Goal: Navigation & Orientation: Understand site structure

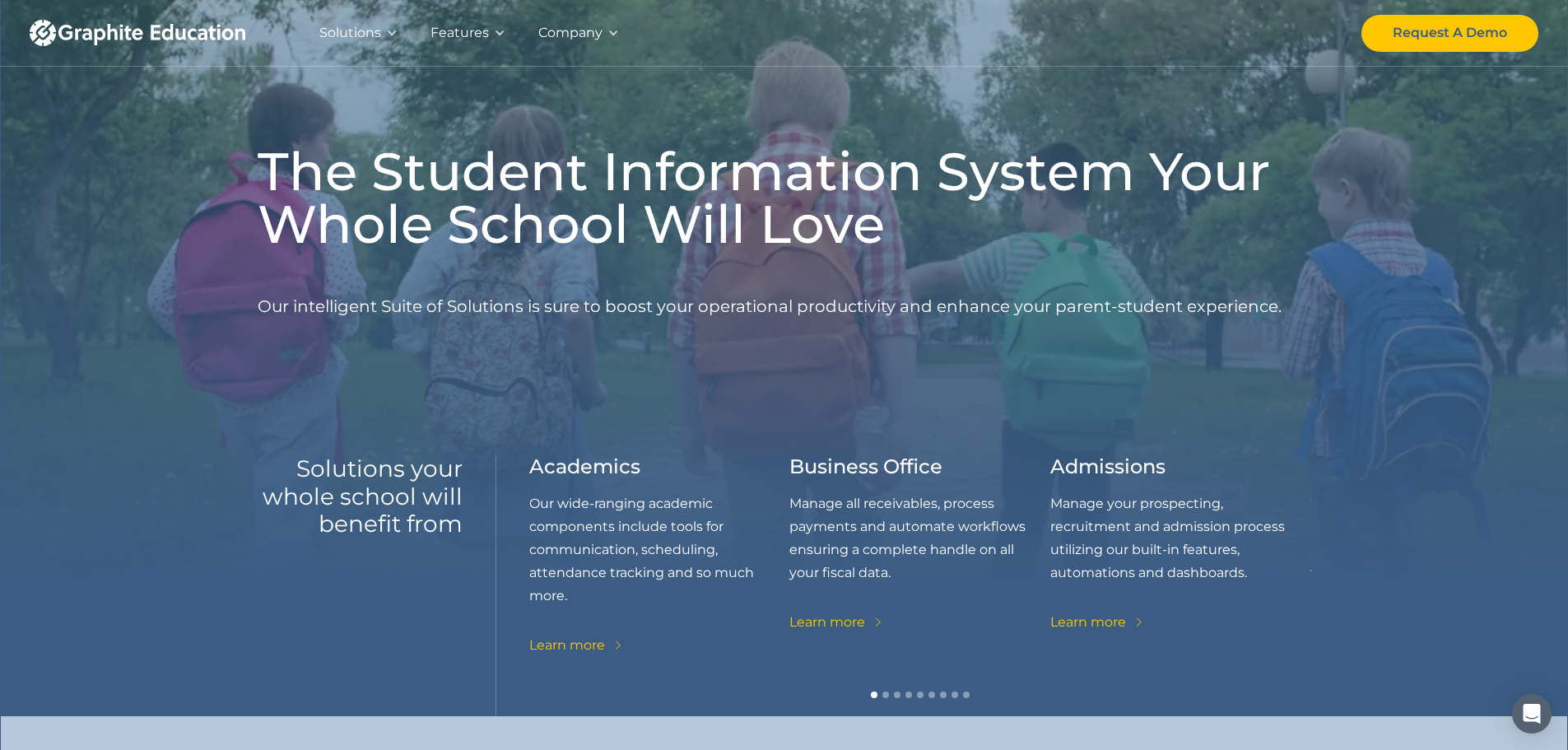
click at [619, 34] on div at bounding box center [613, 32] width 11 height 11
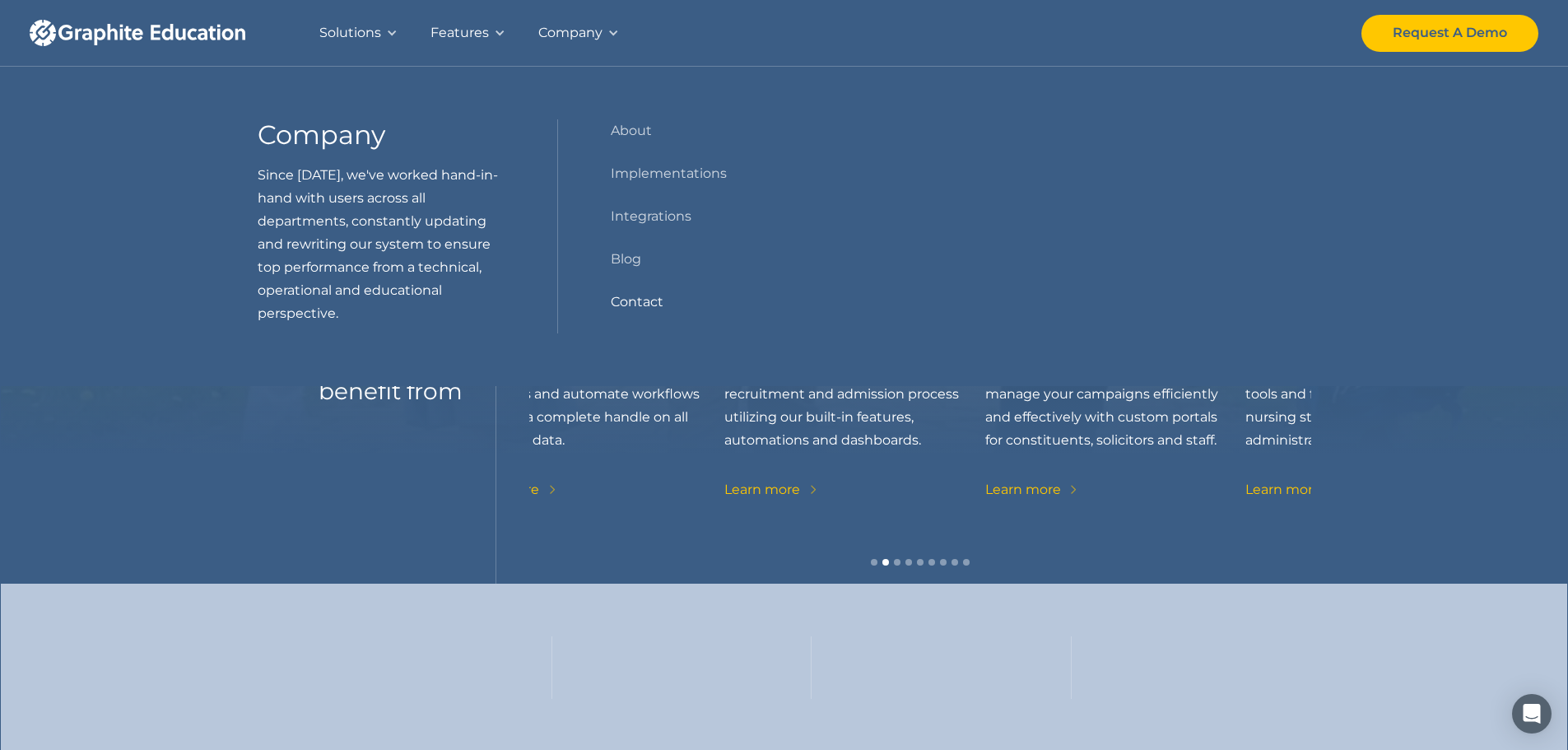
scroll to position [247, 0]
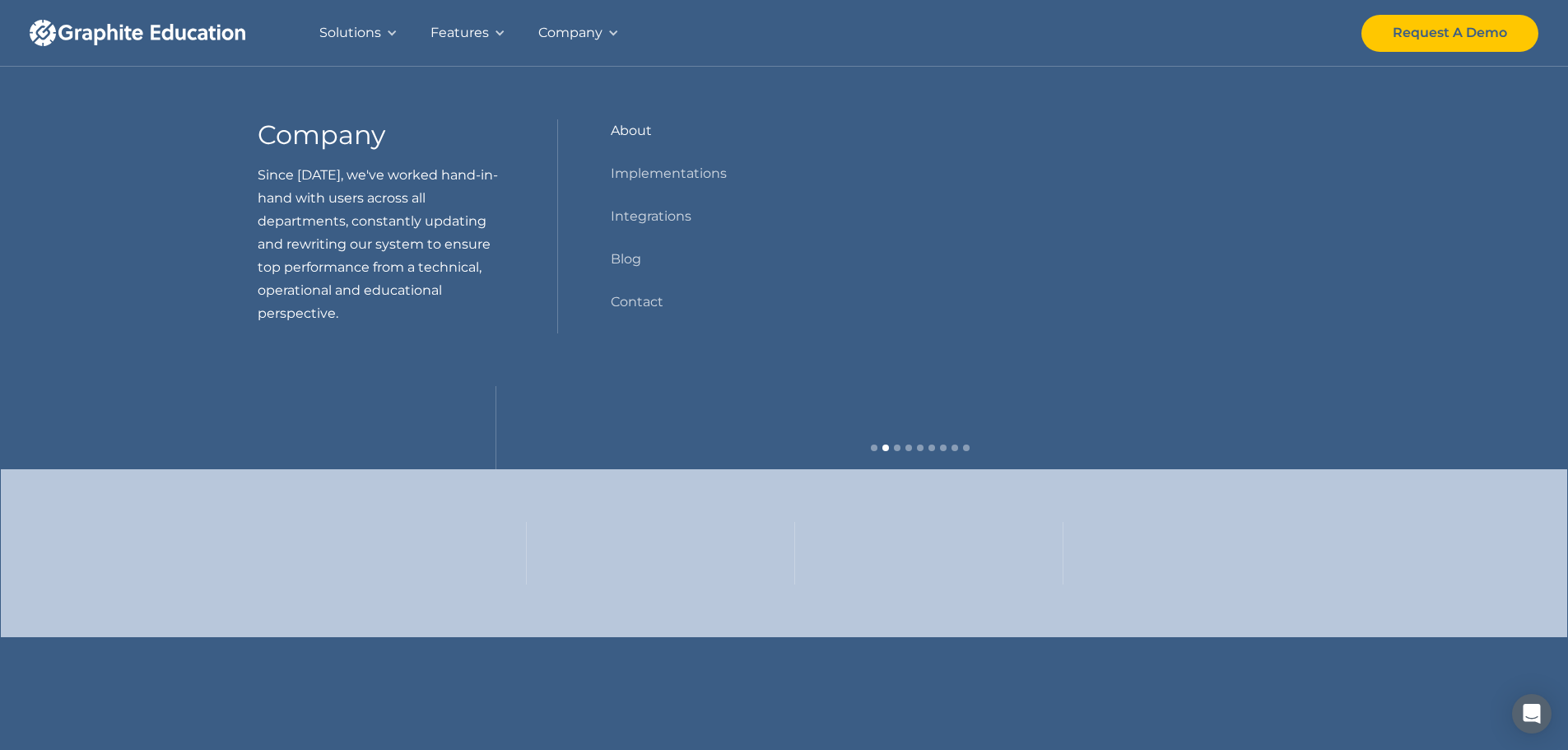
click at [611, 143] on link "About" at bounding box center [631, 131] width 41 height 23
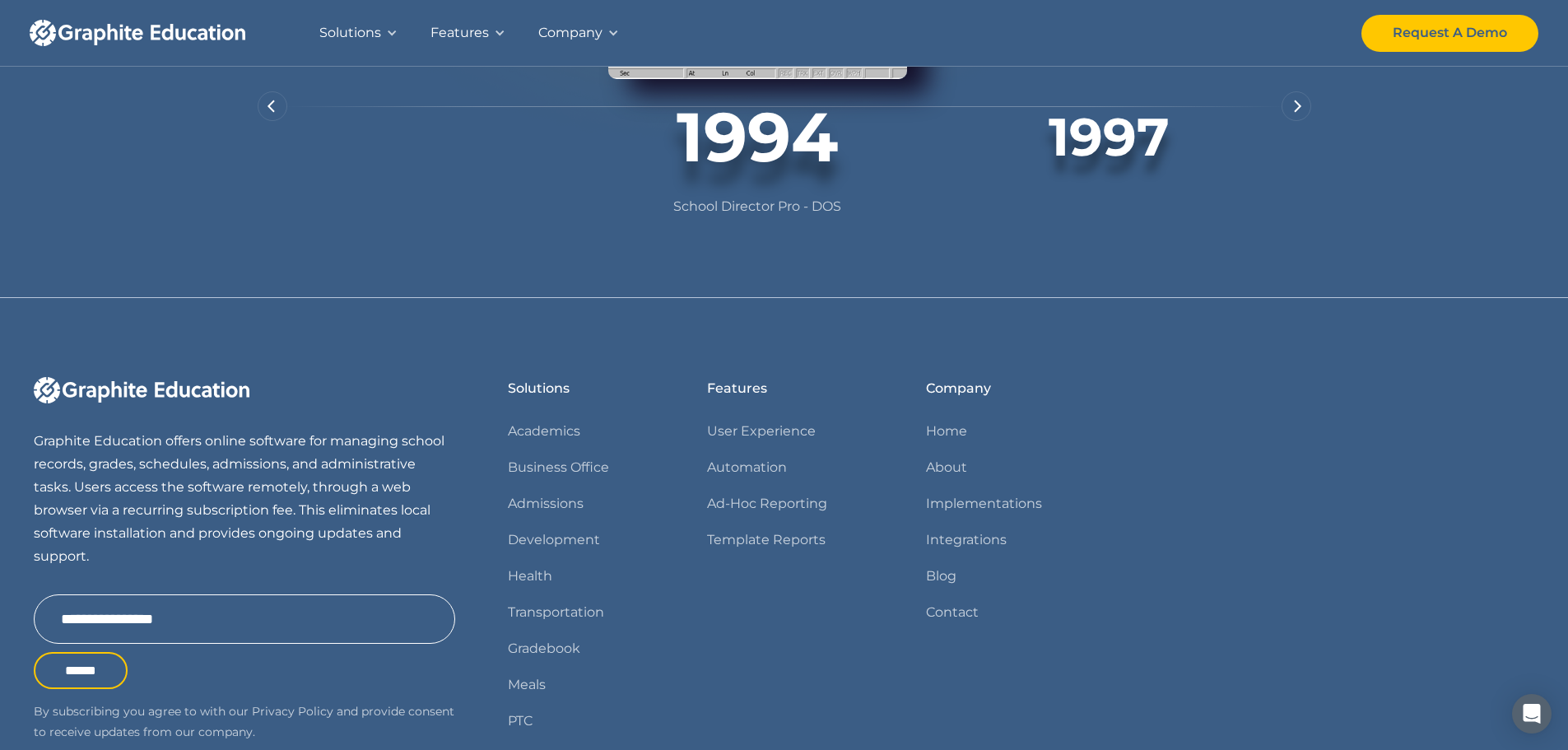
scroll to position [1399, 0]
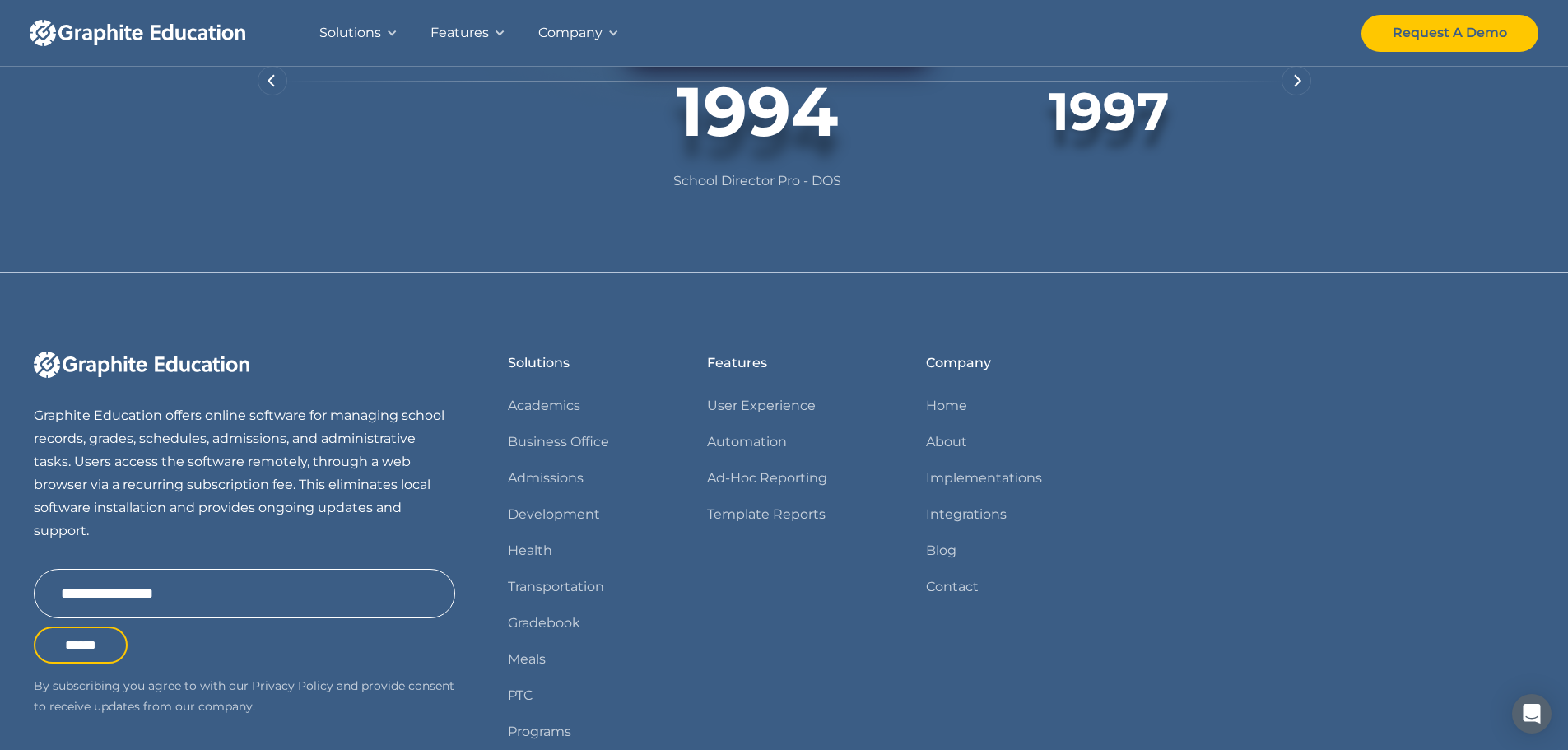
click at [1311, 96] on div "next slide" at bounding box center [1297, 81] width 30 height 30
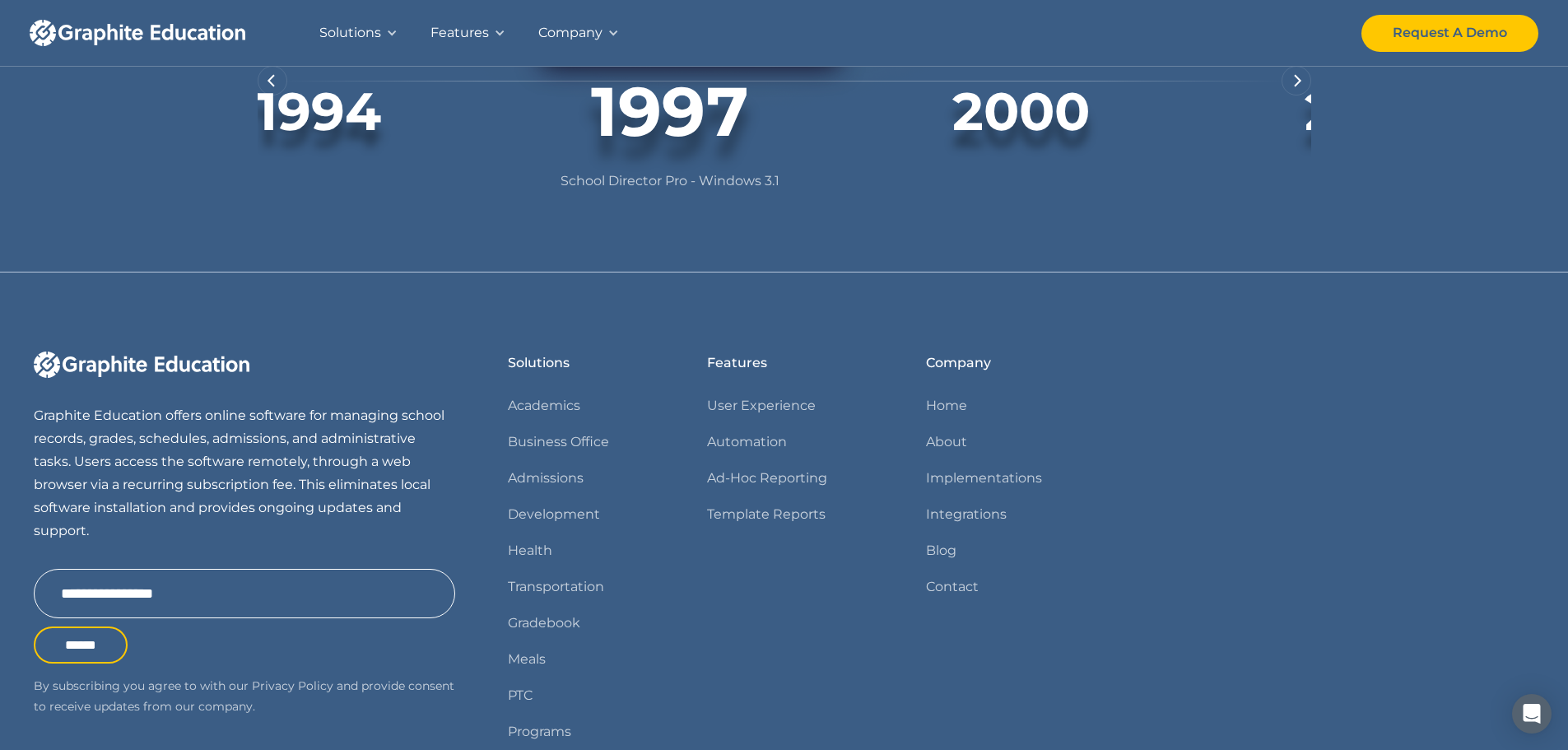
click at [1302, 87] on img "next slide" at bounding box center [1297, 80] width 8 height 13
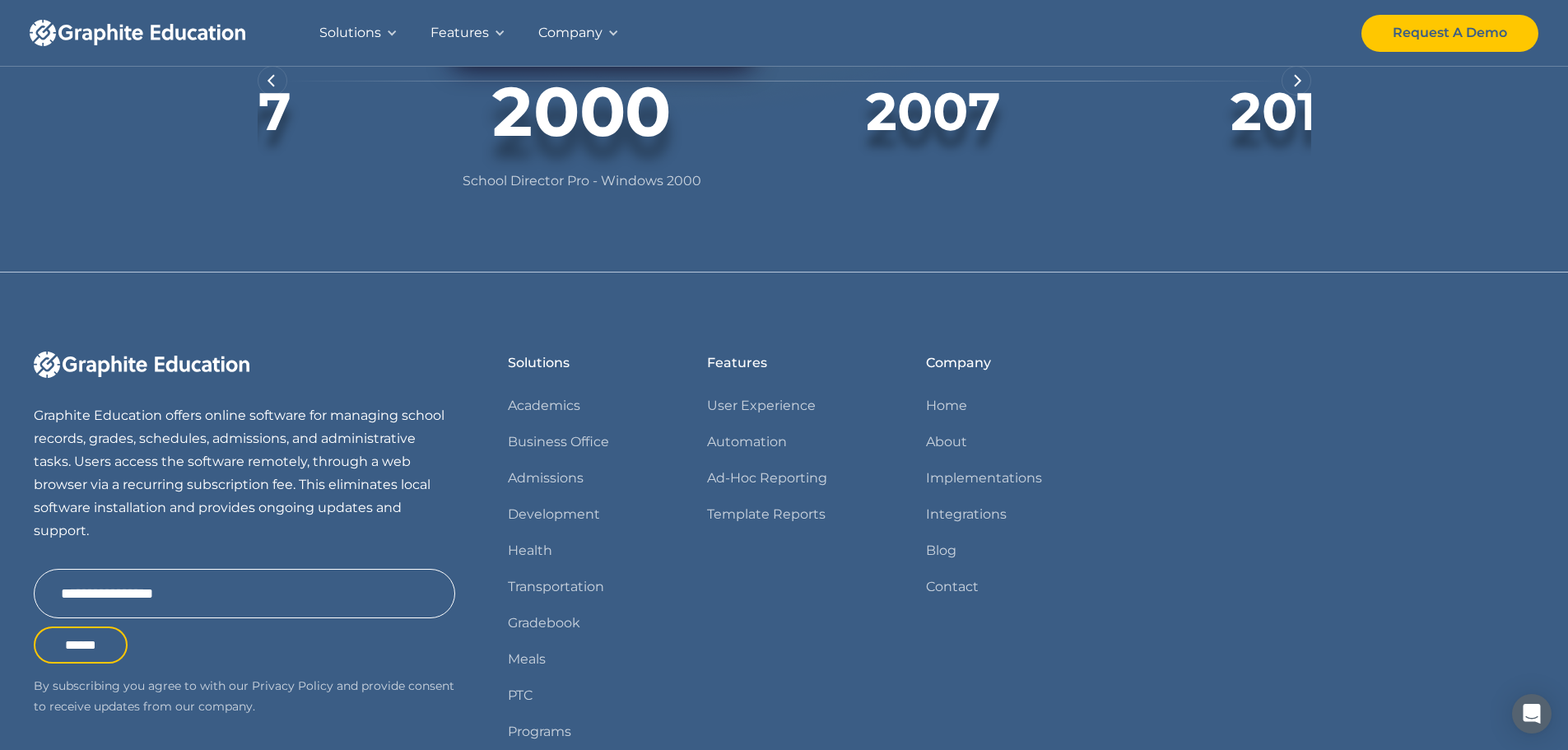
click at [1302, 87] on img "next slide" at bounding box center [1297, 80] width 8 height 13
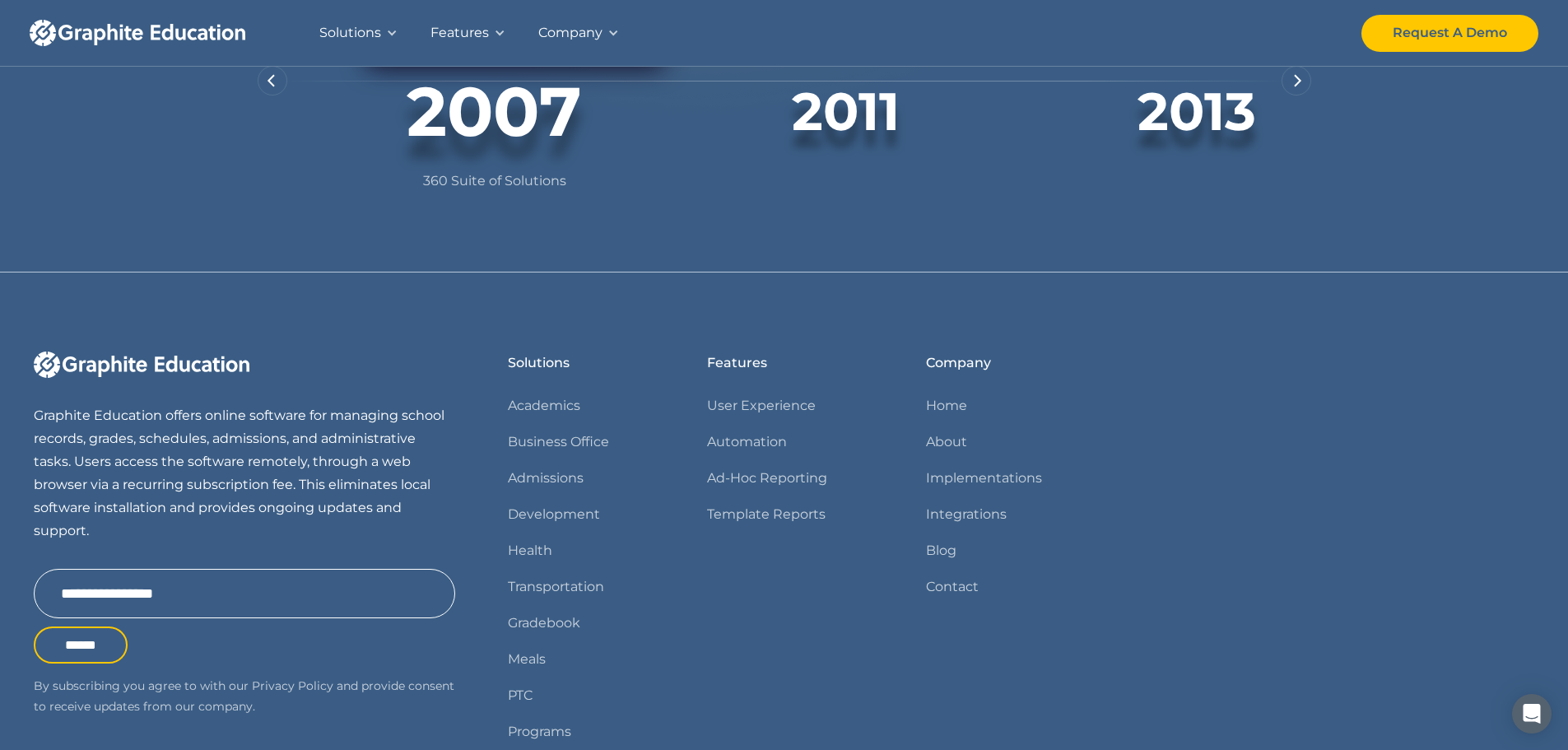
click at [1302, 87] on img "next slide" at bounding box center [1297, 80] width 8 height 13
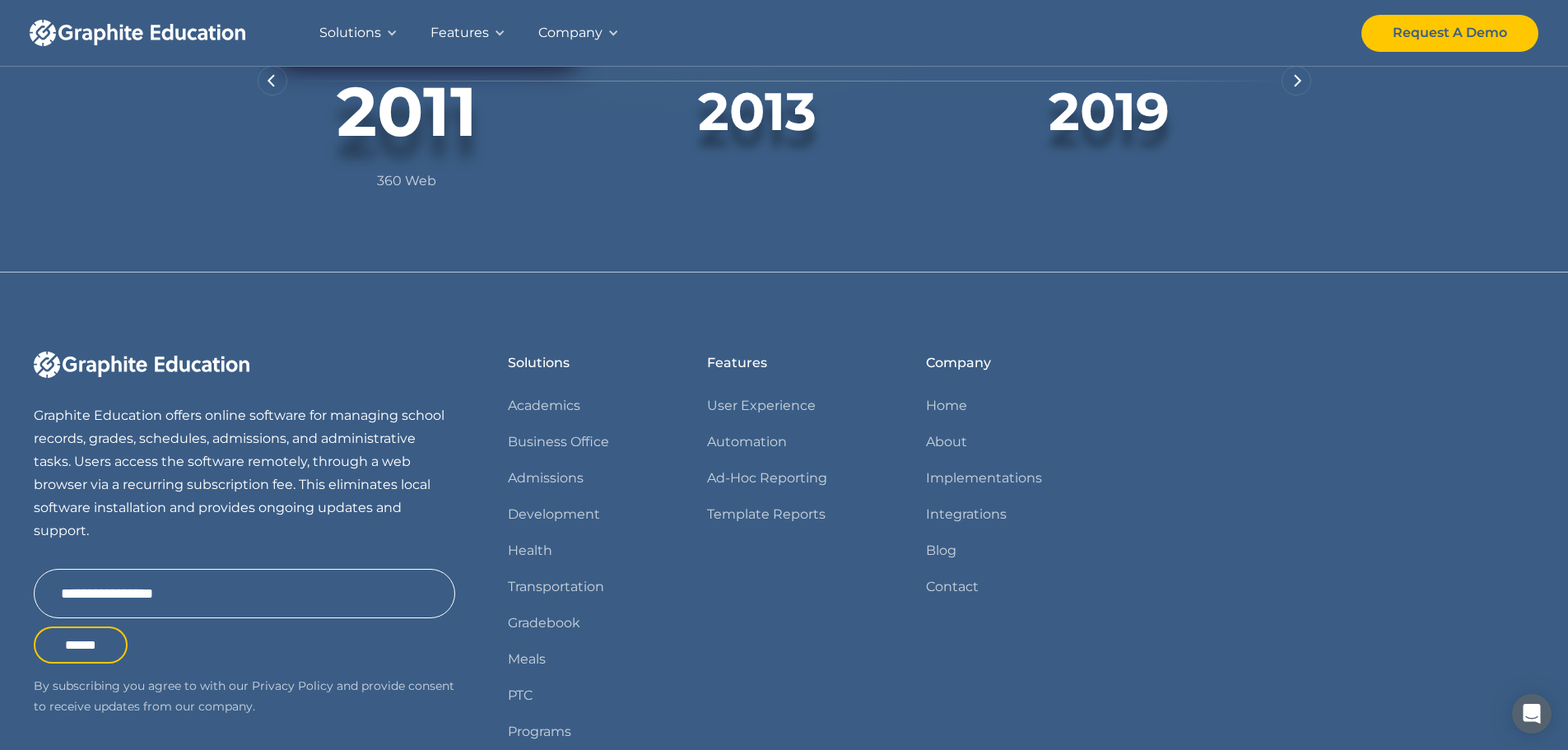
click at [1302, 87] on img "next slide" at bounding box center [1297, 80] width 8 height 13
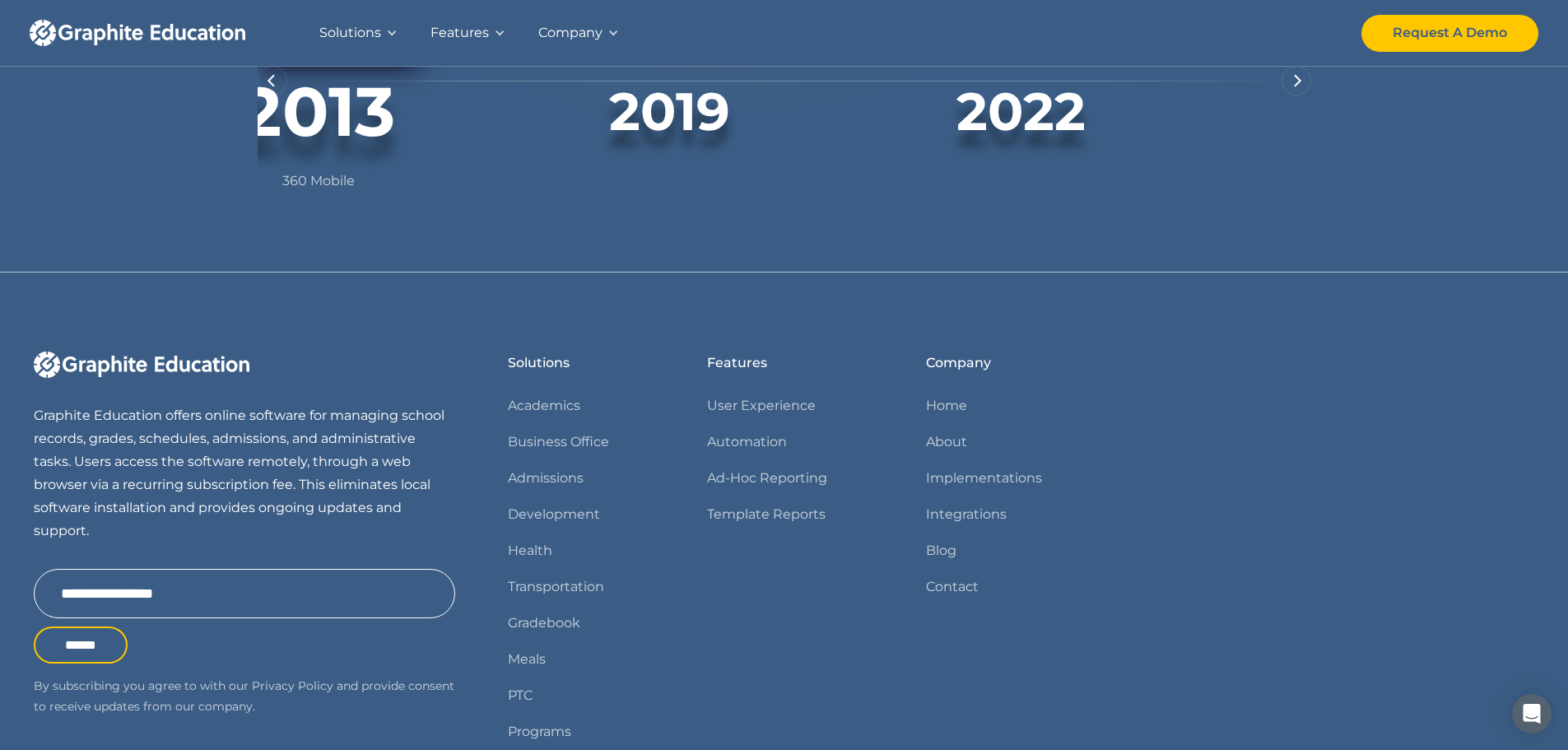
click at [1302, 87] on img "next slide" at bounding box center [1297, 80] width 8 height 13
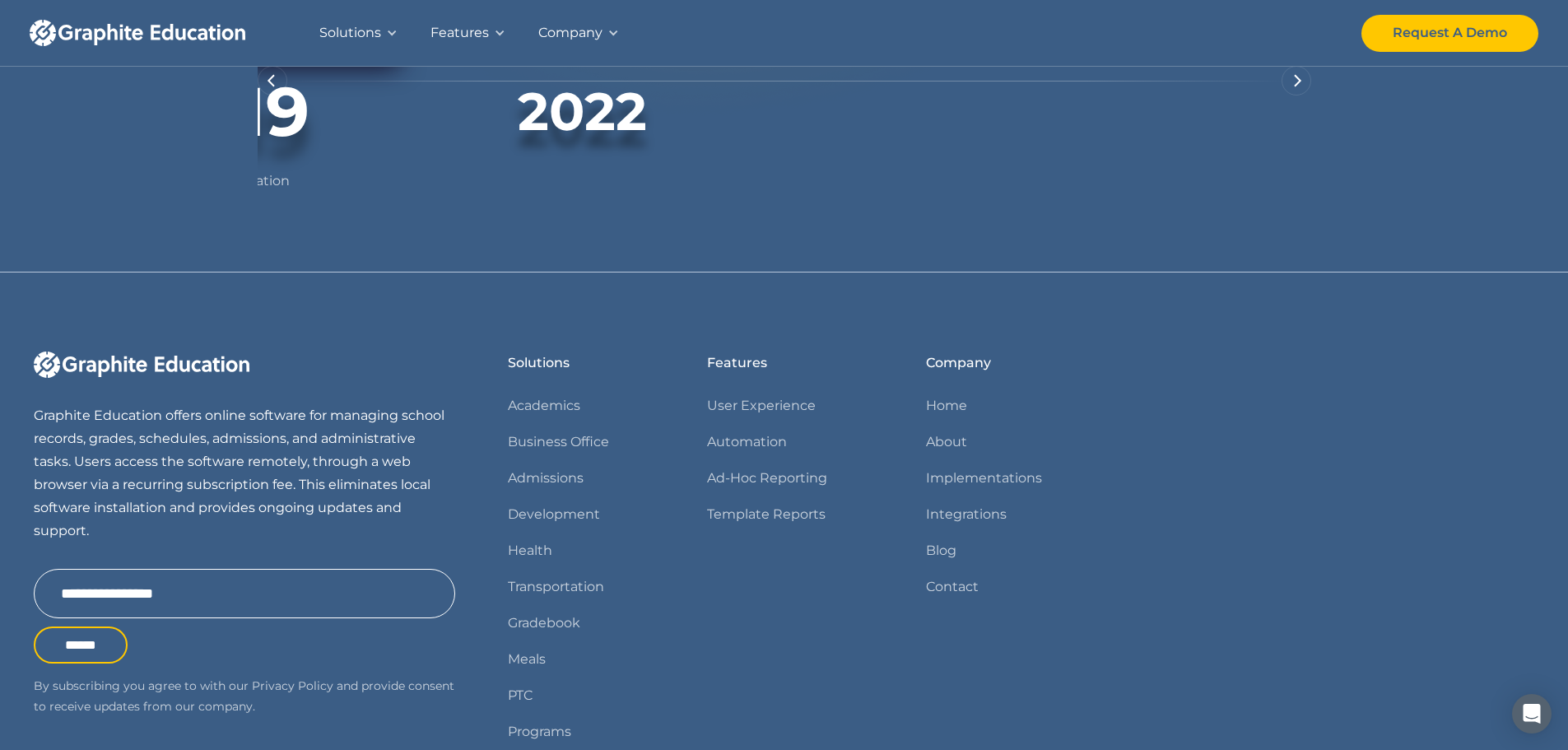
click at [1302, 87] on img "next slide" at bounding box center [1297, 80] width 8 height 13
click at [1311, 96] on div "next slide" at bounding box center [1297, 81] width 30 height 30
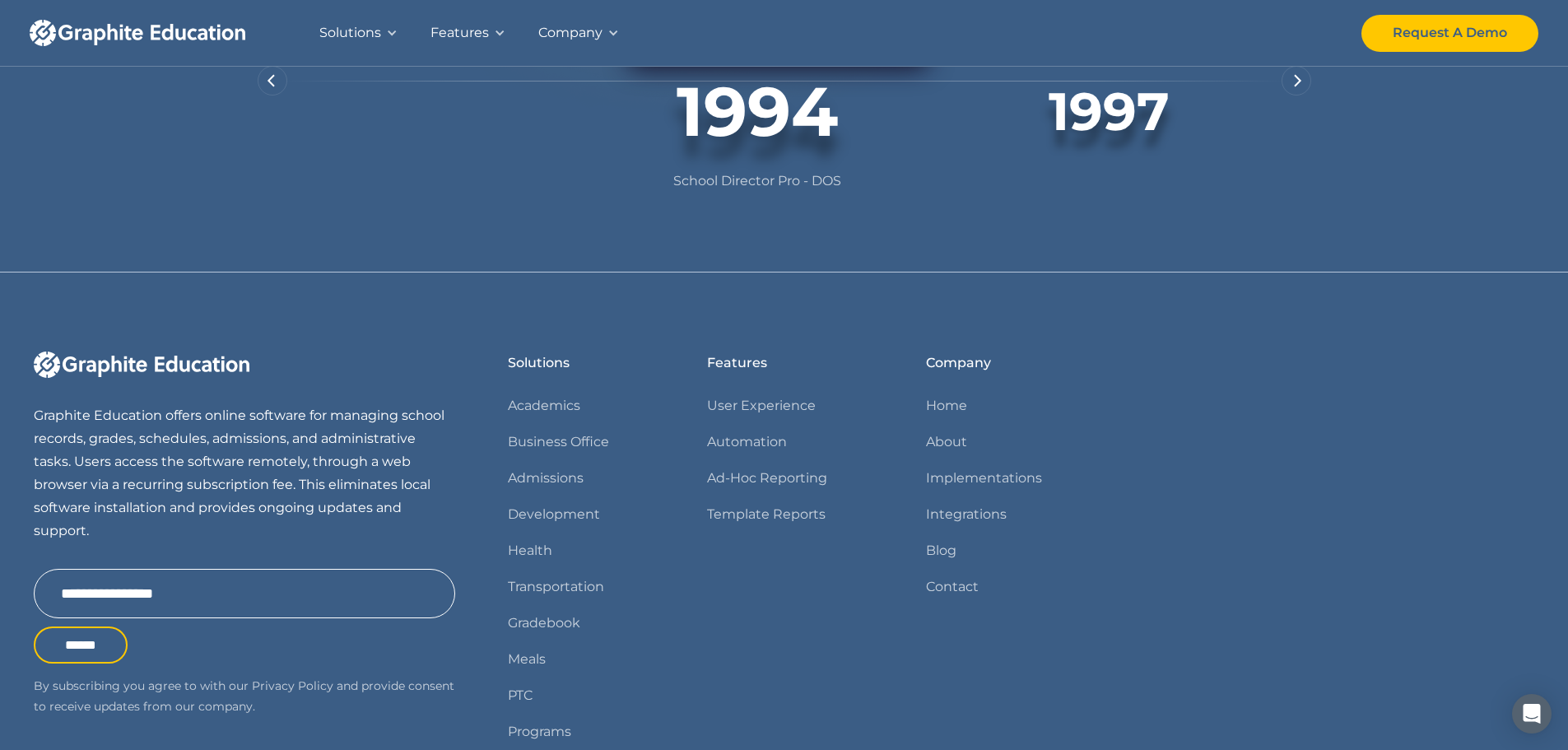
click at [379, 23] on div "Solutions" at bounding box center [350, 33] width 62 height 23
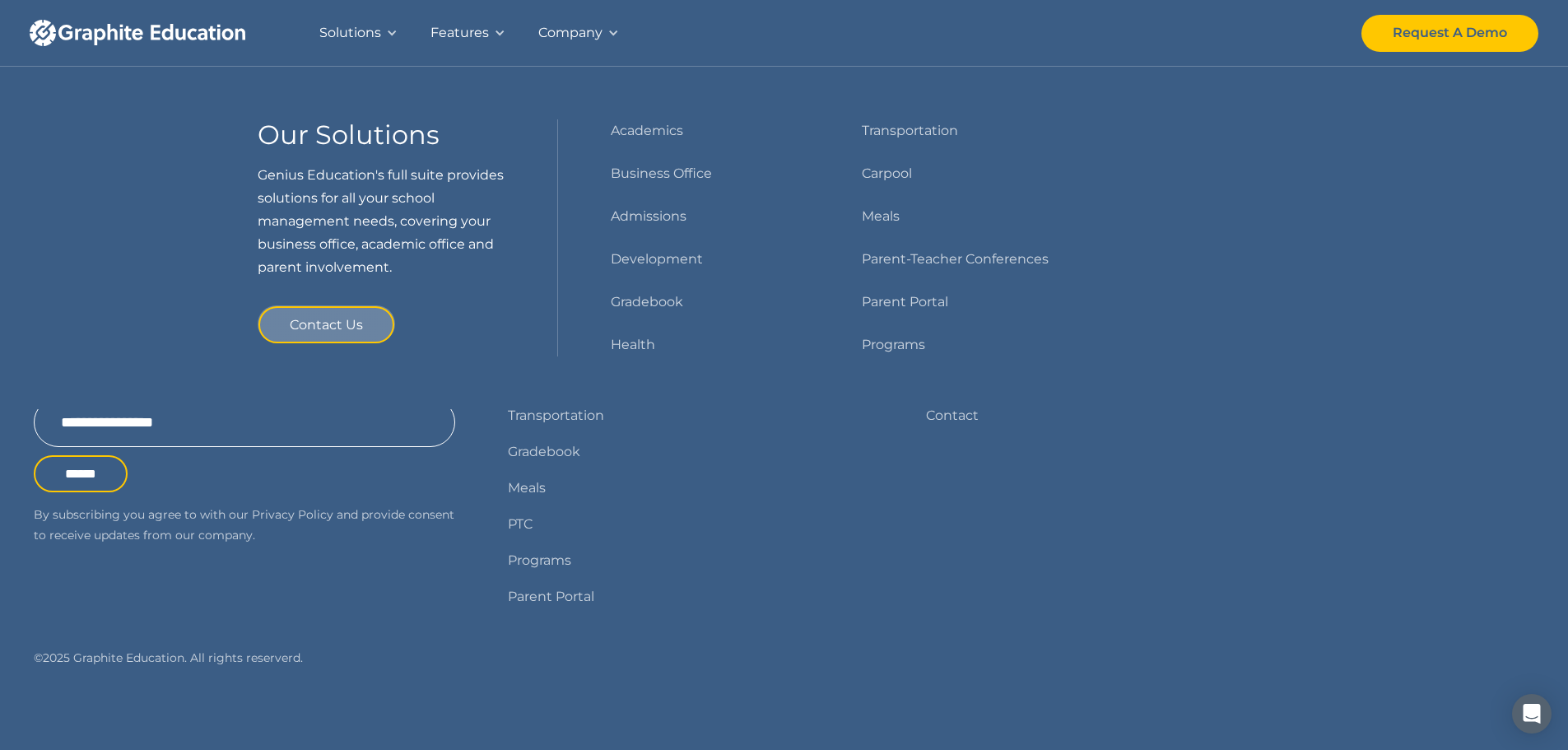
scroll to position [1787, 0]
